Goal: Task Accomplishment & Management: Use online tool/utility

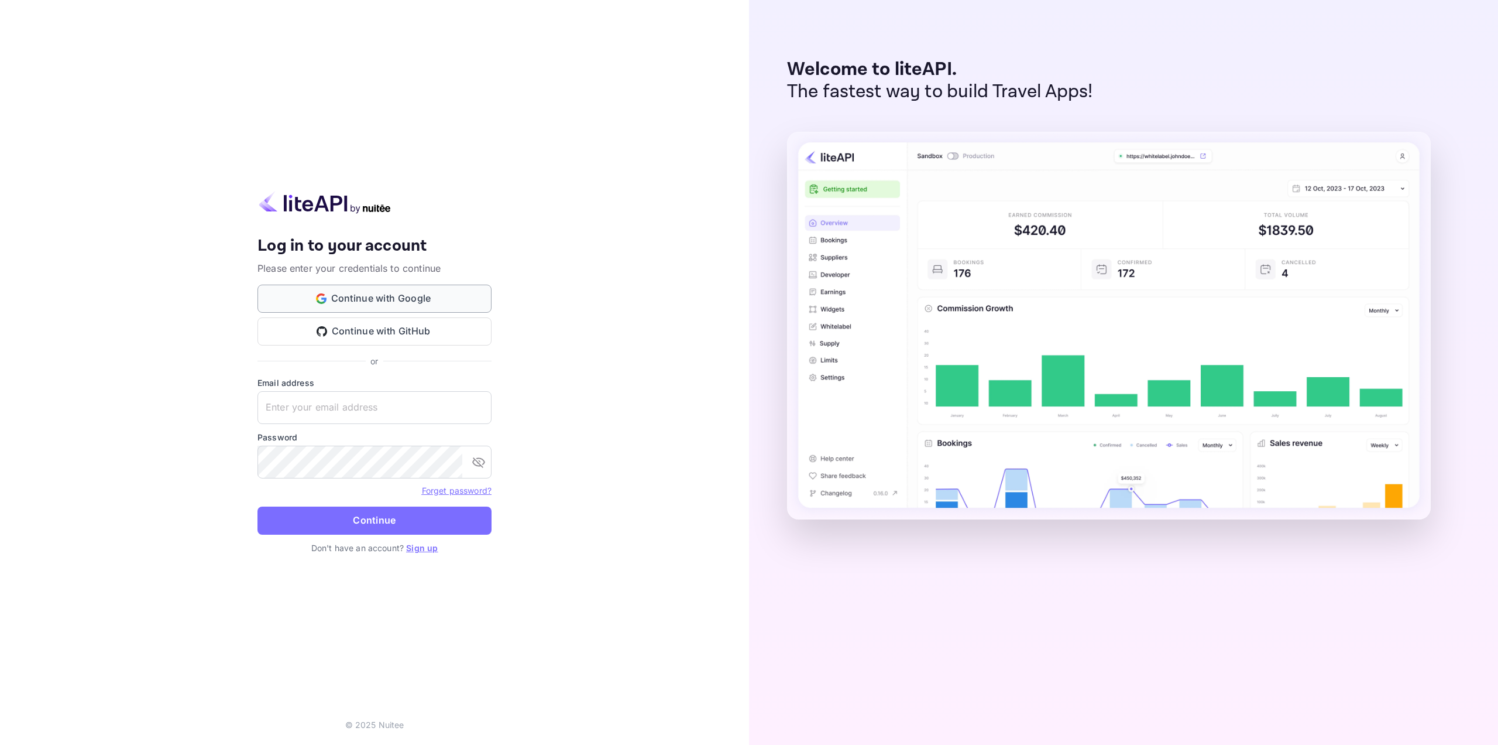
click at [430, 289] on button "Continue with Google" at bounding box center [375, 298] width 234 height 28
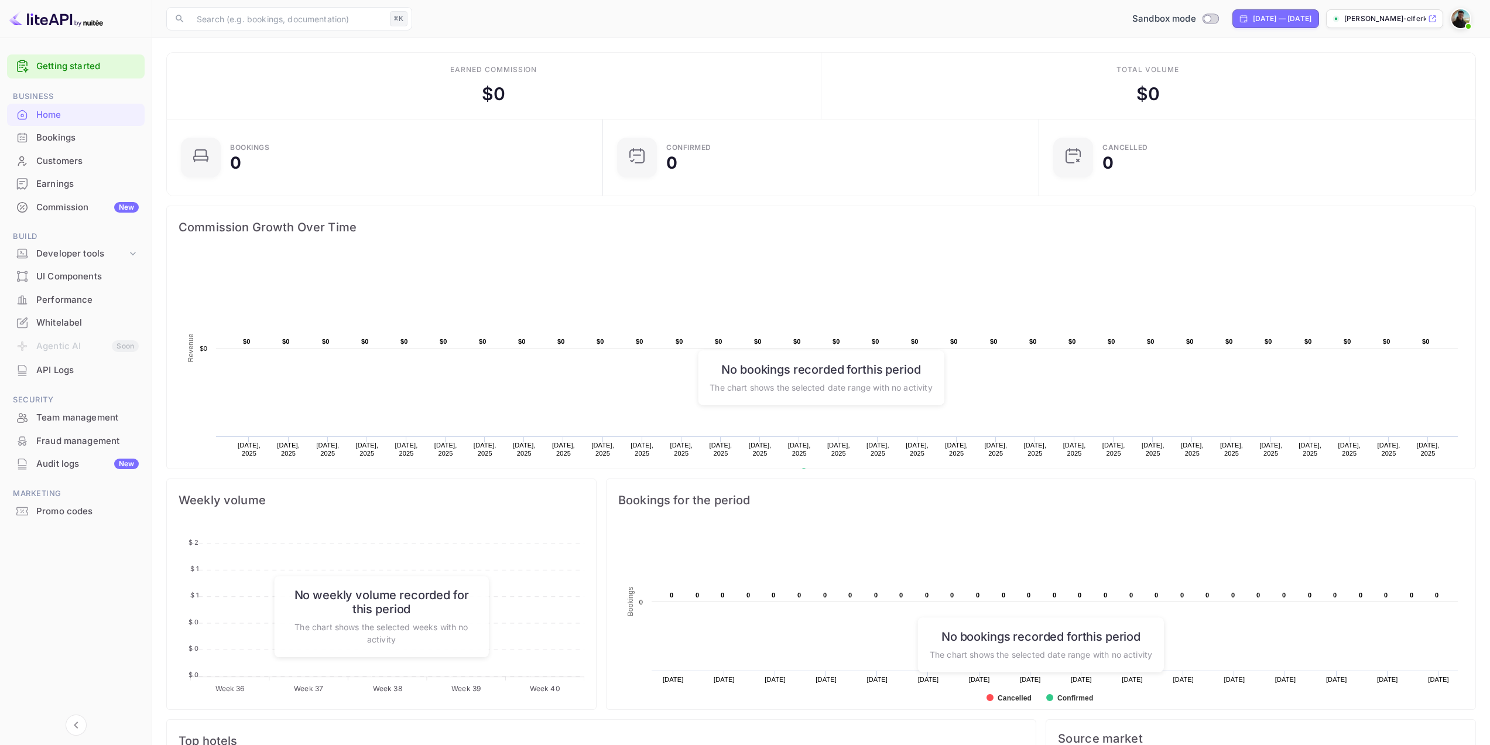
scroll to position [7, 0]
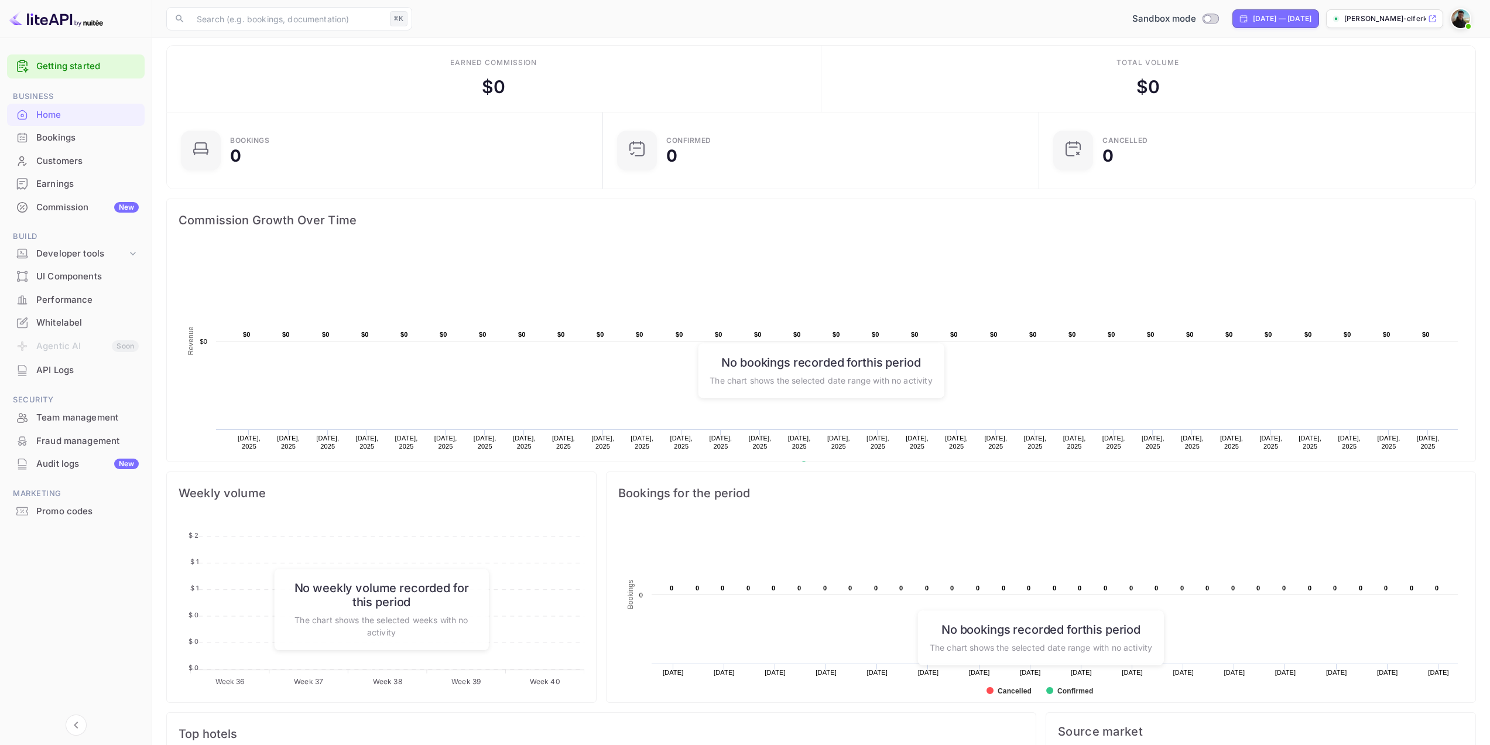
click at [324, 225] on span "Commission Growth Over Time" at bounding box center [821, 220] width 1285 height 19
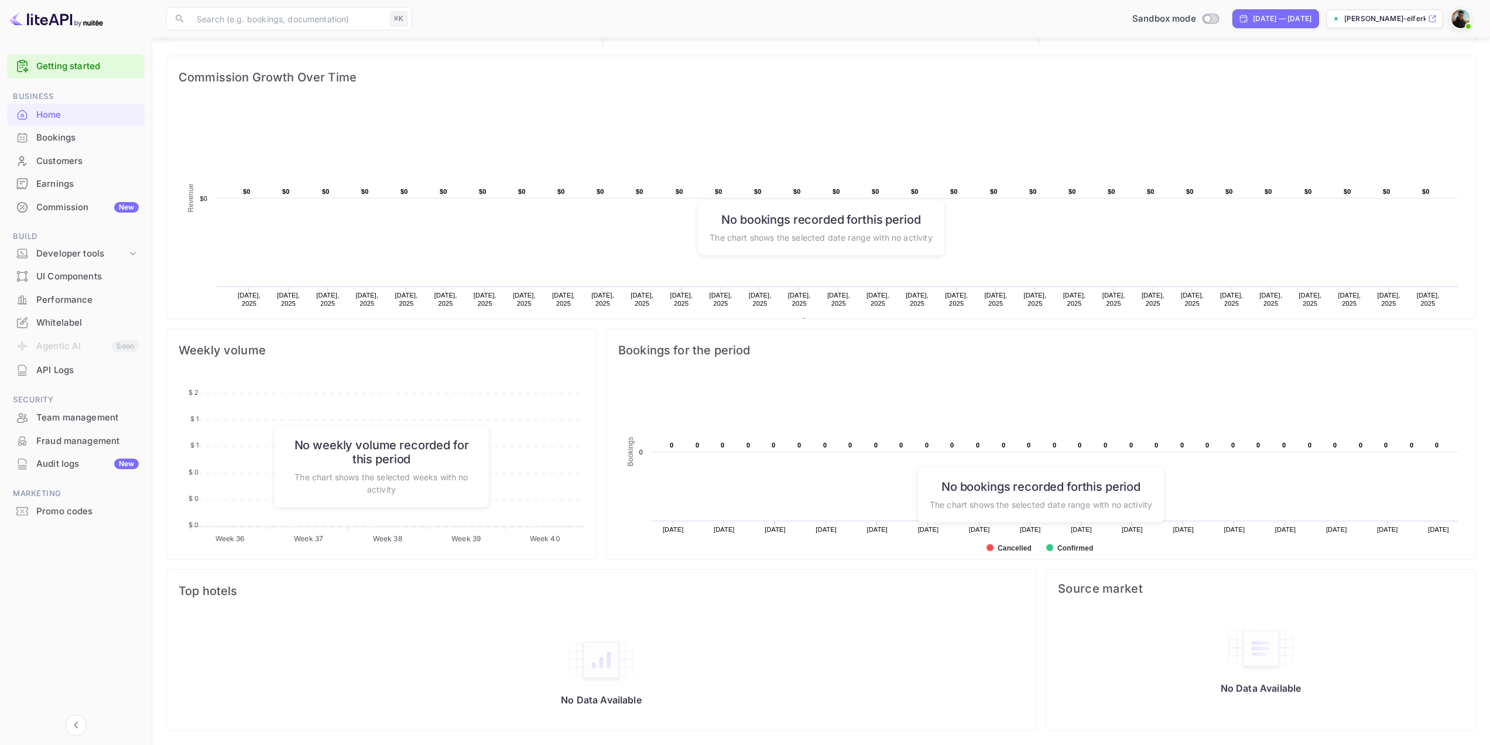
click at [601, 331] on div "Bookings for the period Created with Highcharts 10.3.3 Bookings Chart context m…" at bounding box center [1035, 439] width 879 height 241
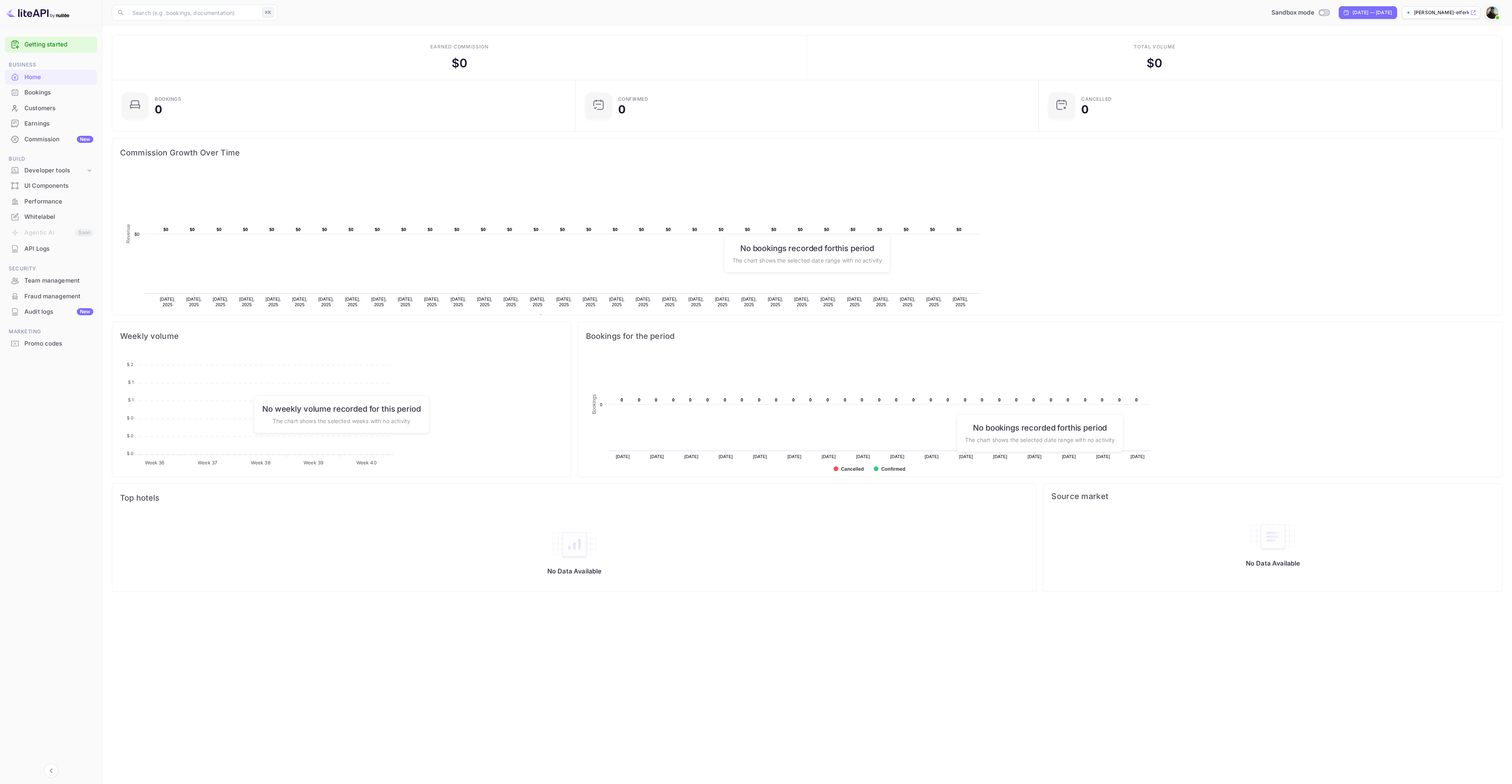
scroll to position [122, 453]
click at [77, 170] on div "Developer tools" at bounding box center [54, 170] width 61 height 9
click at [73, 196] on link "API Keys" at bounding box center [54, 196] width 73 height 8
